Goal: Task Accomplishment & Management: Use online tool/utility

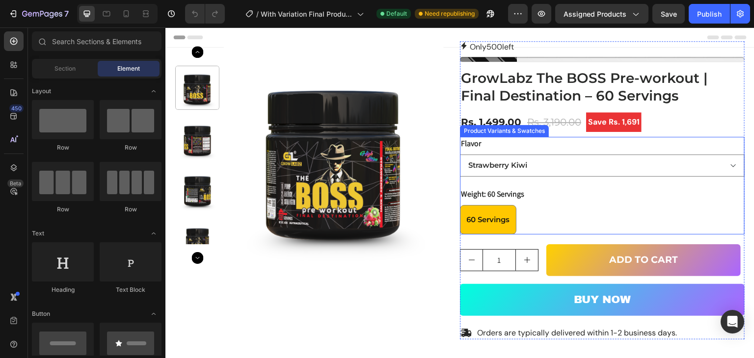
click at [528, 147] on div "Flavor Strawberry Kiwi Orange & Mango Blast" at bounding box center [602, 157] width 285 height 40
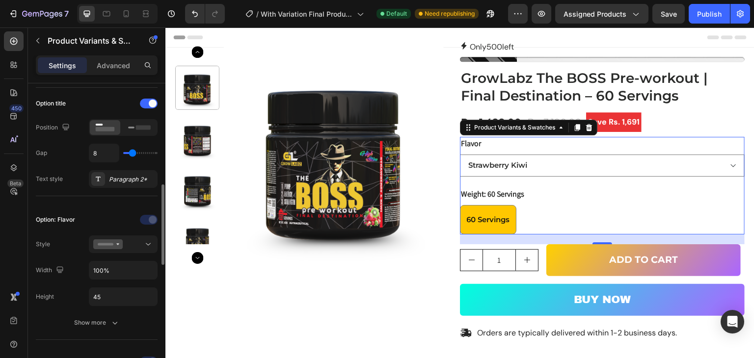
scroll to position [245, 0]
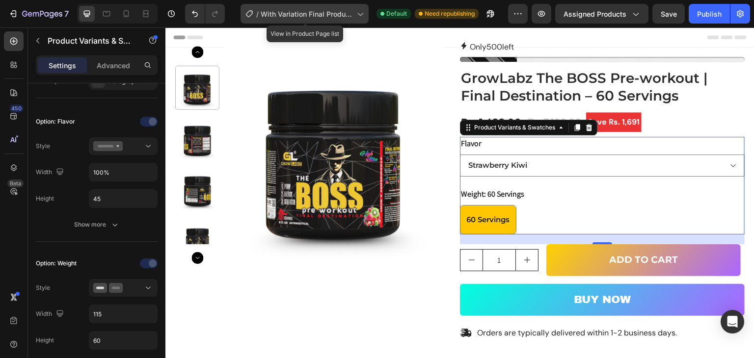
click at [362, 12] on icon at bounding box center [360, 14] width 10 height 10
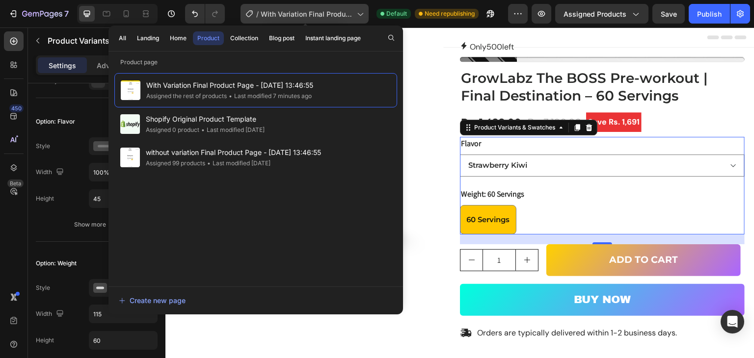
click at [358, 16] on icon at bounding box center [360, 14] width 10 height 10
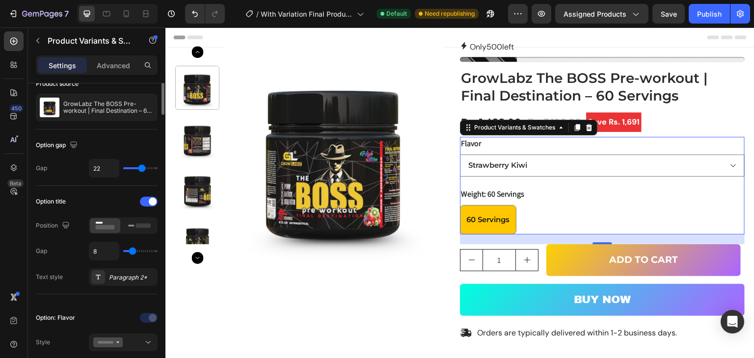
scroll to position [0, 0]
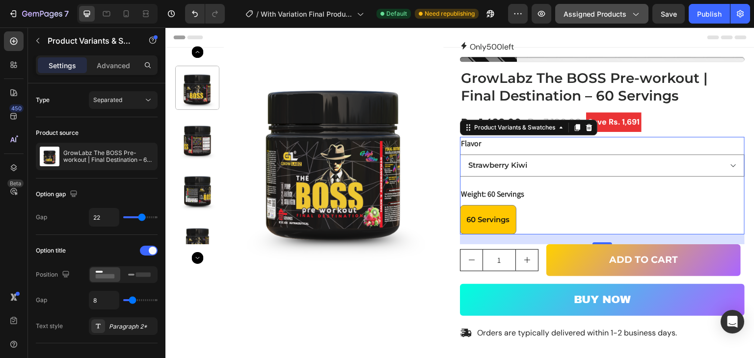
click at [623, 14] on span "Assigned Products" at bounding box center [594, 14] width 63 height 10
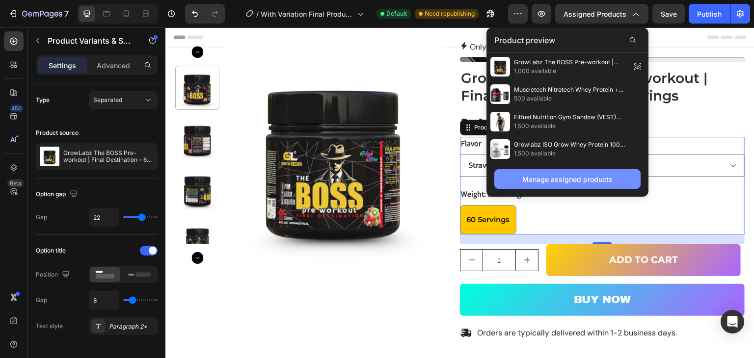
click at [563, 177] on div "Manage assigned products" at bounding box center [567, 179] width 90 height 10
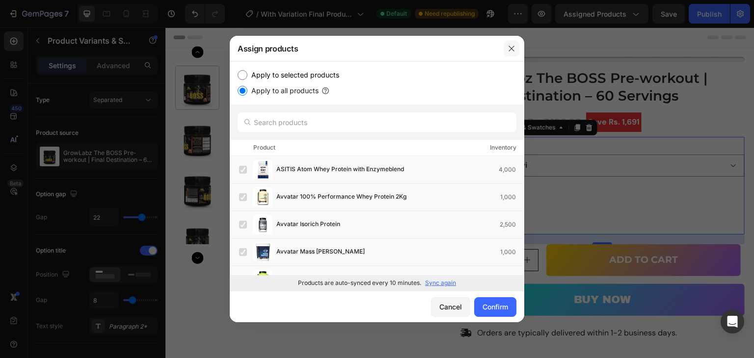
click at [510, 50] on icon "button" at bounding box center [511, 49] width 8 height 8
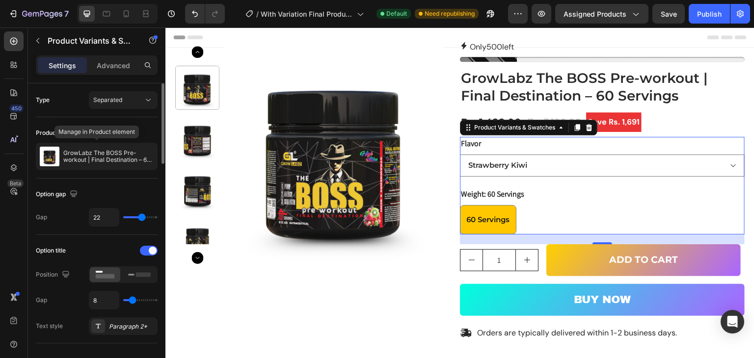
click at [83, 143] on div "GrowLabz The BOSS Pre-workout | Final Destination – 60 Servings" at bounding box center [97, 156] width 122 height 27
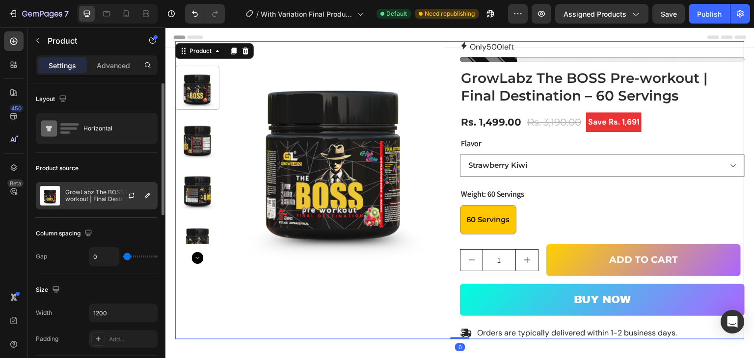
click at [86, 193] on p "GrowLabz The BOSS Pre-workout | Final Destination – 60 Servings" at bounding box center [109, 196] width 88 height 14
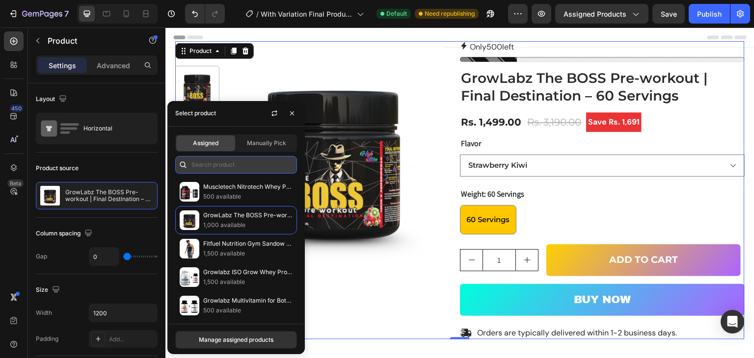
click at [220, 167] on input "text" at bounding box center [236, 165] width 122 height 18
paste input "(MB) MuscleBlaze Whey Gold 100% Whey Protein Isolate"
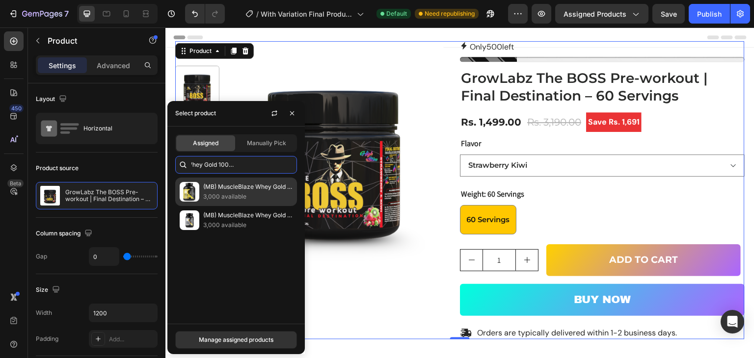
type input "(MB) MuscleBlaze Whey Gold 100% Whey Protein Isolate"
click at [234, 190] on p "(MB) MuscleBlaze Whey Gold 100% Whey Protein Isolate" at bounding box center [247, 187] width 89 height 10
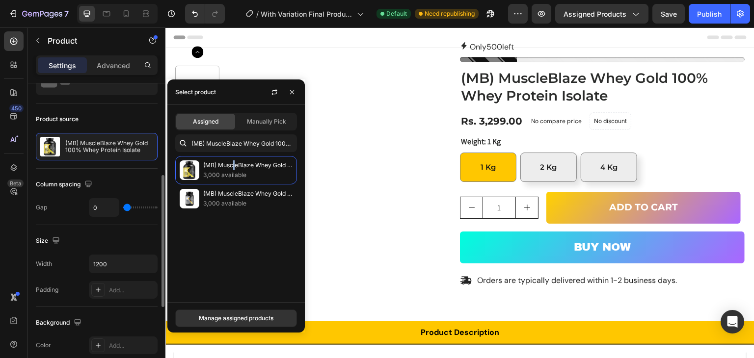
scroll to position [98, 0]
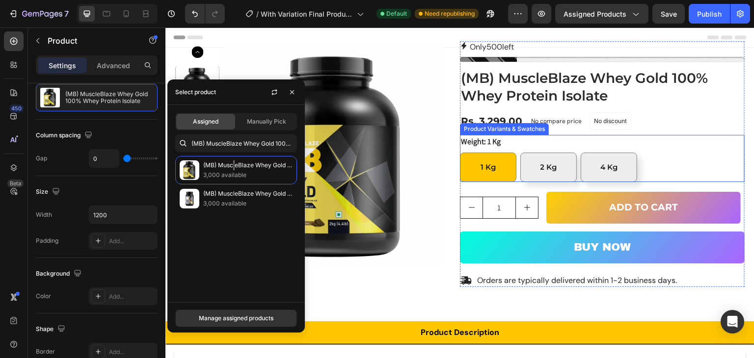
click at [594, 141] on div "Weight: 1 Kg 1 Kg 1 Kg 1 Kg 2 kg 2 kg 2 kg 4 Kg 4 Kg 4 Kg" at bounding box center [602, 158] width 285 height 47
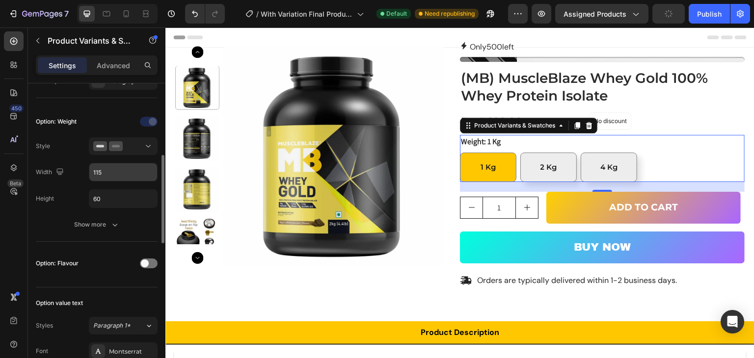
scroll to position [294, 0]
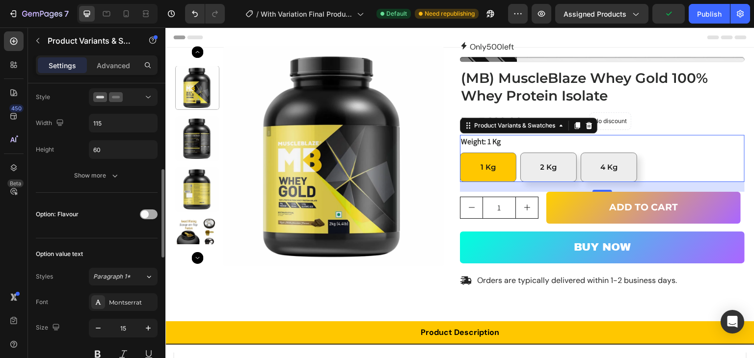
click at [150, 211] on div at bounding box center [149, 215] width 18 height 10
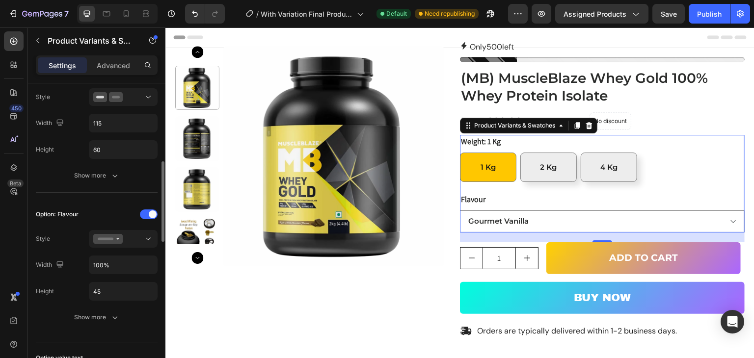
scroll to position [344, 0]
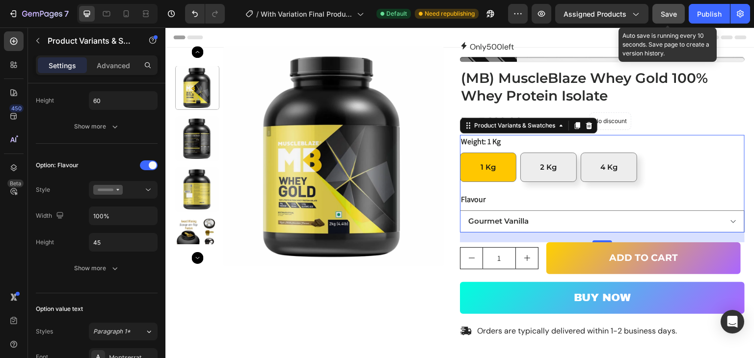
click at [671, 10] on span "Save" at bounding box center [669, 14] width 16 height 8
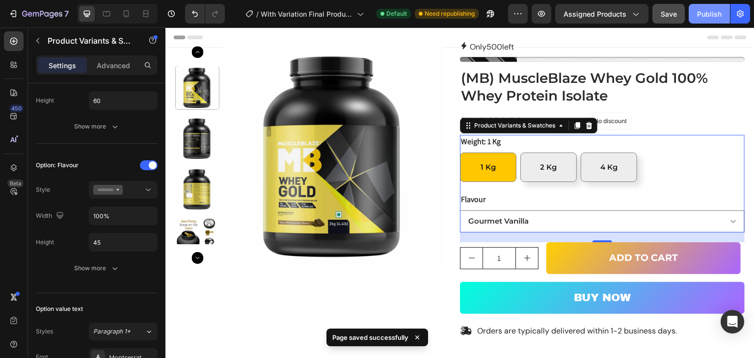
click at [720, 13] on div "Publish" at bounding box center [709, 14] width 25 height 10
